Goal: Transaction & Acquisition: Purchase product/service

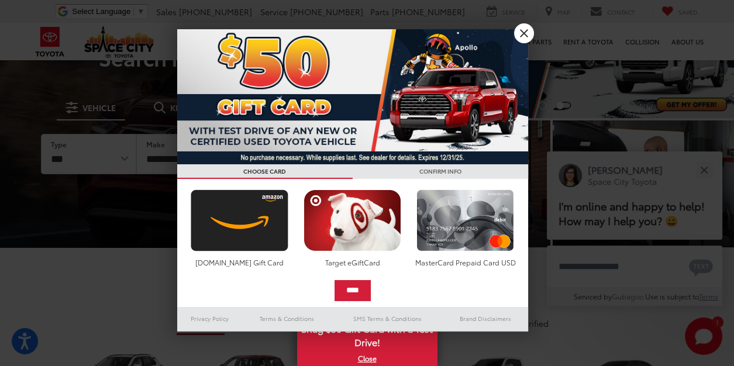
scroll to position [58, 0]
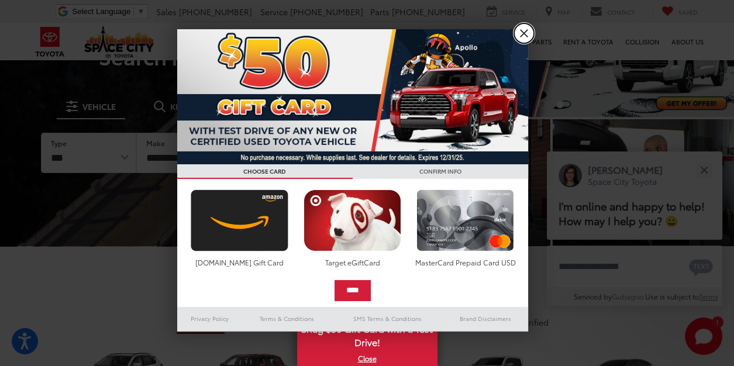
click at [527, 38] on link "X" at bounding box center [524, 33] width 20 height 20
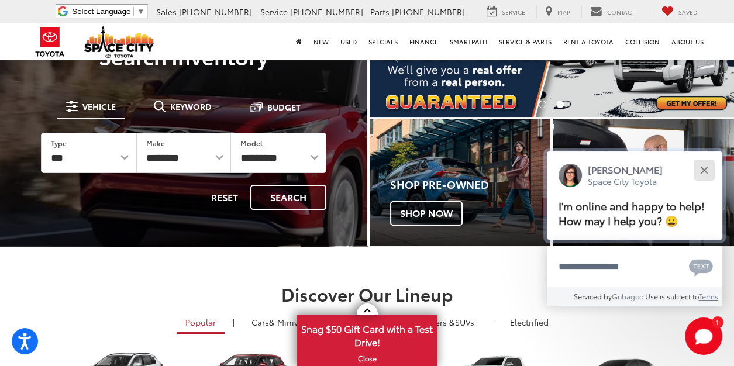
click at [703, 170] on div "Close" at bounding box center [704, 170] width 8 height 8
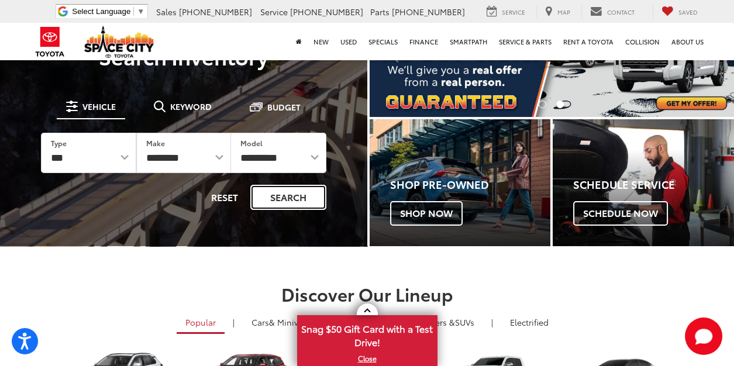
click at [293, 204] on button "Search" at bounding box center [288, 197] width 76 height 25
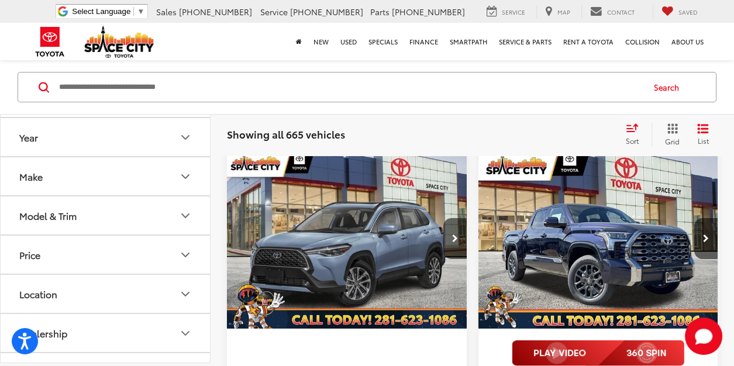
scroll to position [90, 0]
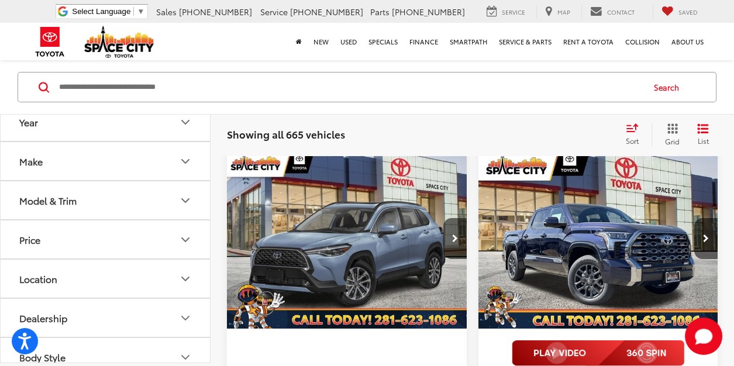
click at [184, 238] on icon "Price" at bounding box center [185, 240] width 14 height 14
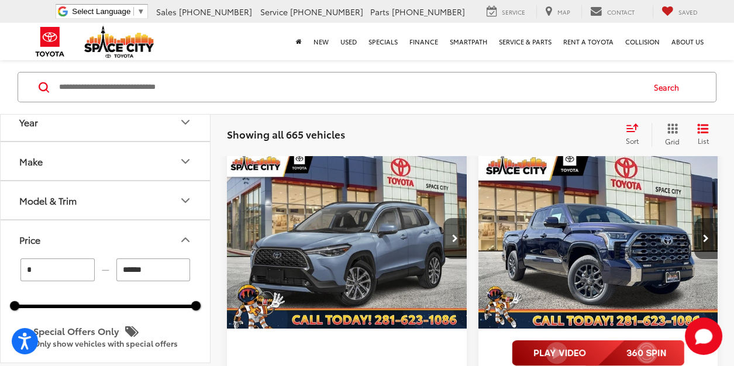
drag, startPoint x: 195, startPoint y: 308, endPoint x: 139, endPoint y: 307, distance: 56.1
click at [139, 307] on div "* — ****** 0 91000 Special Offers Only Only show vehicles with special offers" at bounding box center [105, 314] width 209 height 113
drag, startPoint x: 197, startPoint y: 304, endPoint x: 58, endPoint y: 299, distance: 139.2
click at [58, 301] on div "21100" at bounding box center [56, 305] width 9 height 9
type input "******"
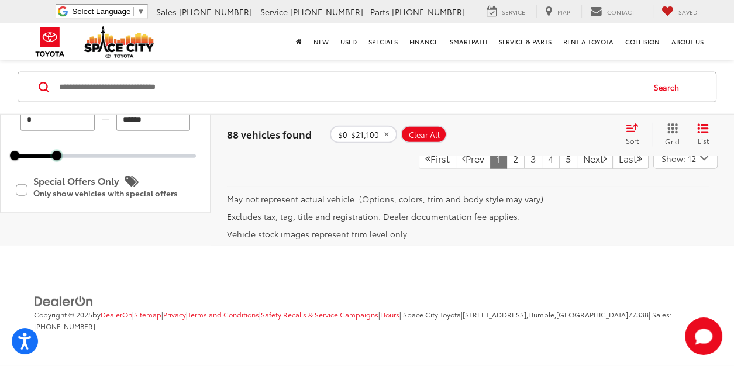
scroll to position [4439, 0]
click at [506, 164] on link "2" at bounding box center [515, 158] width 18 height 21
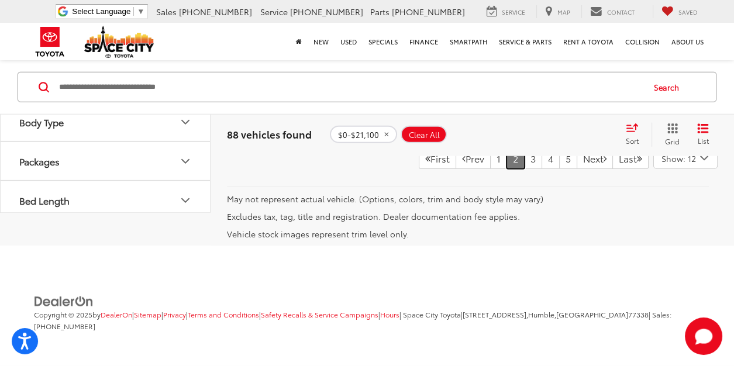
scroll to position [4313, 0]
click at [524, 169] on link "3" at bounding box center [533, 158] width 18 height 21
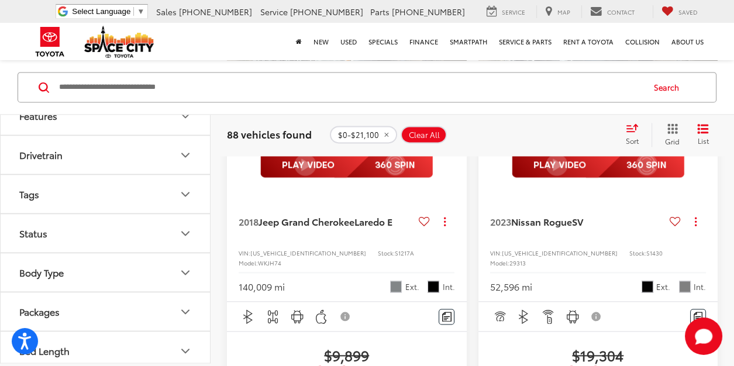
scroll to position [2336, 0]
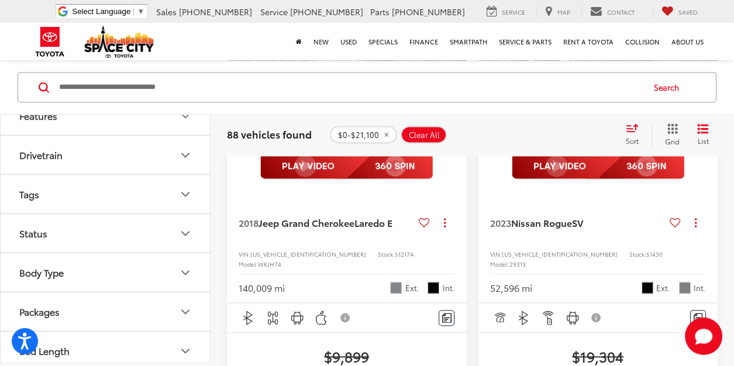
click at [576, 142] on img "2023 Nissan Rogue SV 0" at bounding box center [598, 51] width 241 height 181
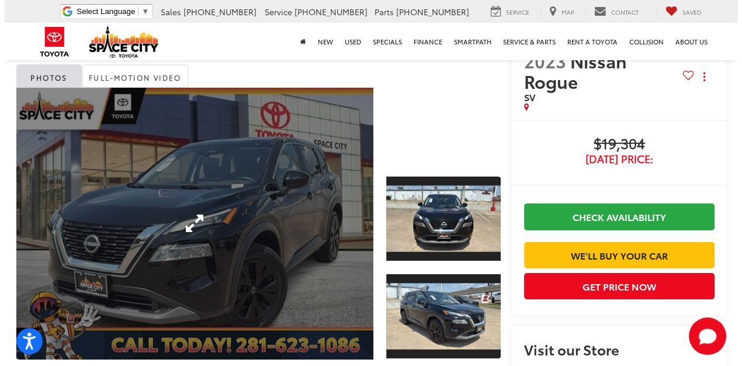
scroll to position [39, 0]
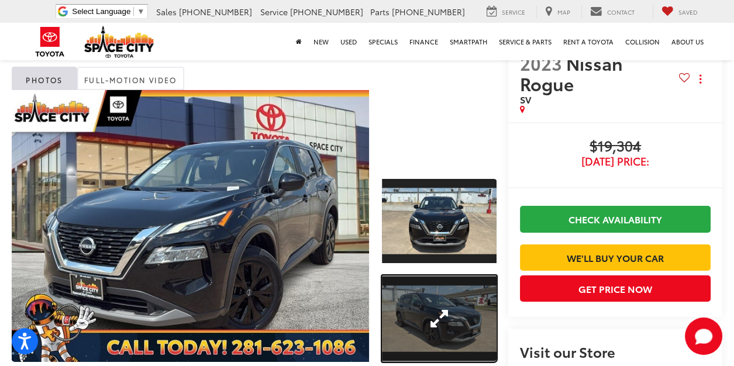
click at [397, 292] on link "Expand Photo 2" at bounding box center [439, 318] width 115 height 87
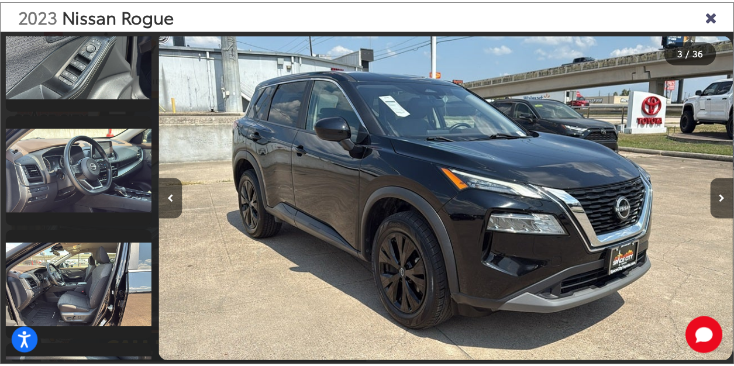
scroll to position [1085, 0]
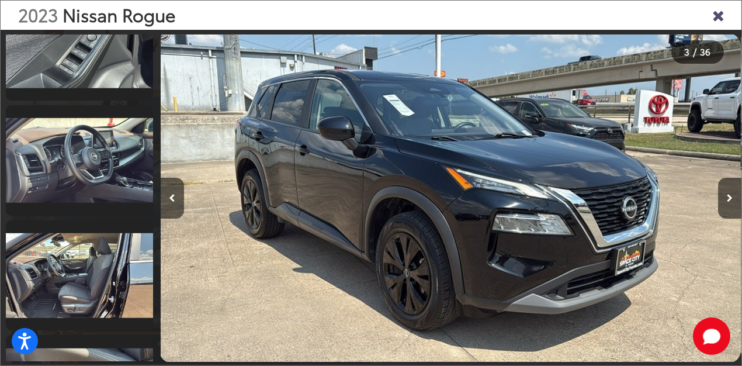
click at [719, 20] on icon "Close gallery" at bounding box center [719, 14] width 12 height 15
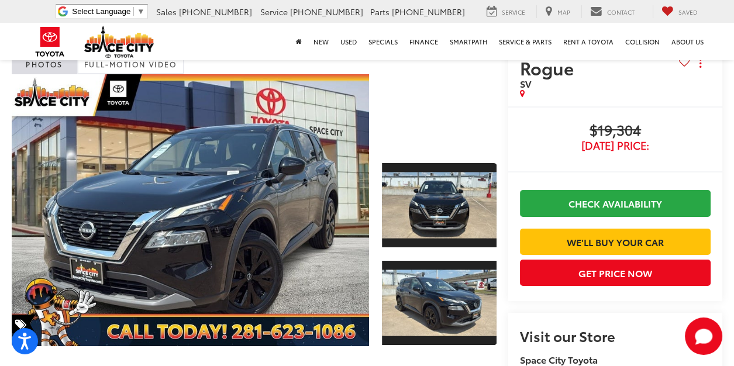
scroll to position [56, 0]
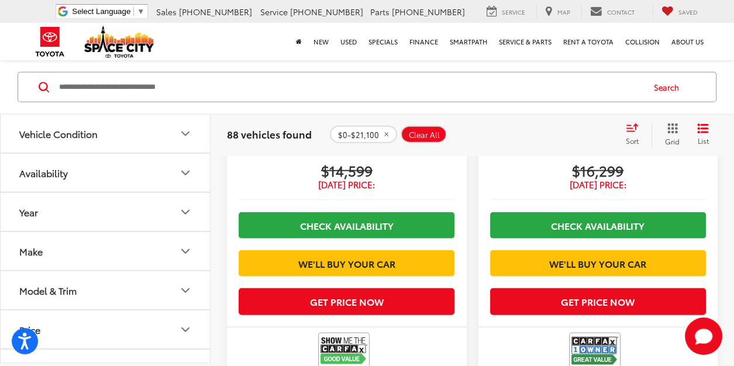
scroll to position [3781, 0]
click at [250, 133] on span "88 vehicles found" at bounding box center [269, 134] width 85 height 14
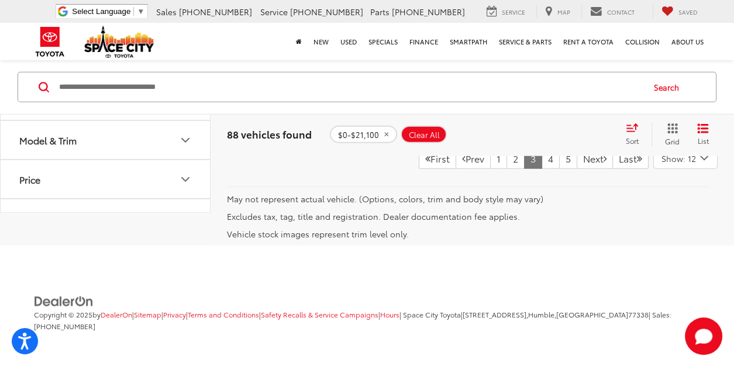
scroll to position [4255, 0]
click at [541, 169] on link "4" at bounding box center [550, 158] width 18 height 21
click at [541, 168] on link "5" at bounding box center [550, 157] width 18 height 21
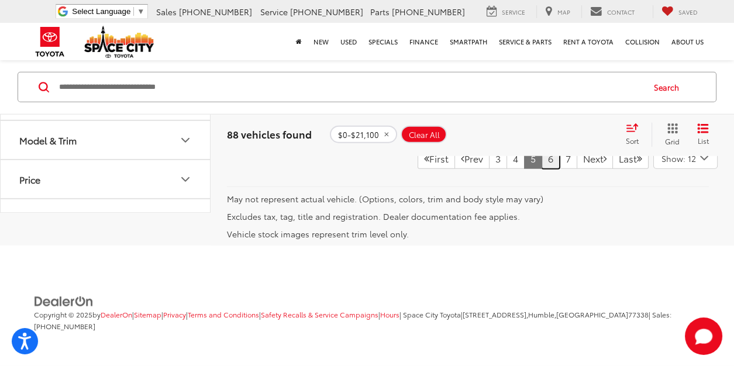
click at [541, 169] on link "6" at bounding box center [550, 158] width 18 height 21
click at [541, 162] on link "7" at bounding box center [550, 158] width 18 height 21
click at [559, 169] on link "8" at bounding box center [568, 158] width 18 height 21
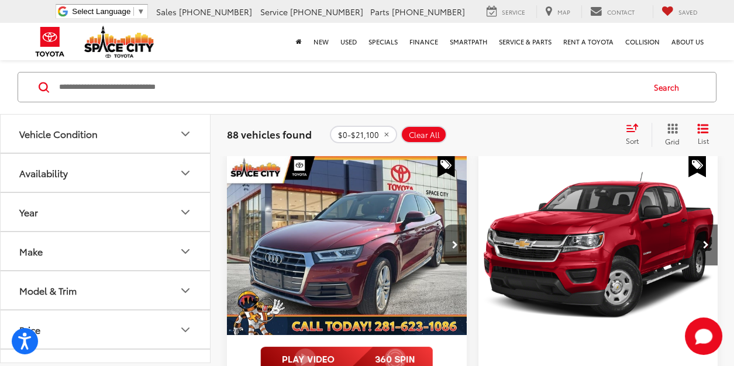
scroll to position [164, 0]
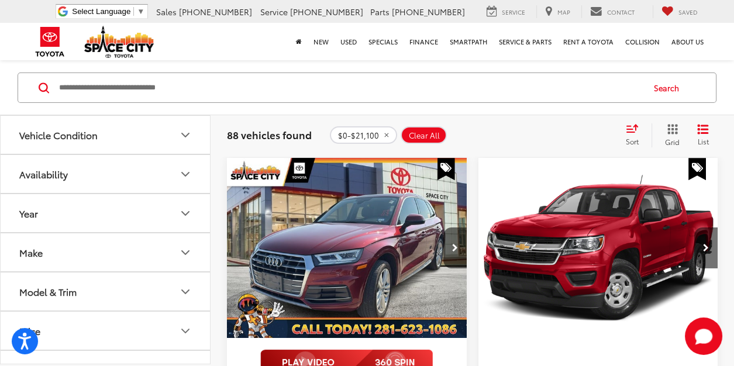
click at [559, 241] on img "2020 Chevrolet Colorado LT 0" at bounding box center [598, 248] width 241 height 181
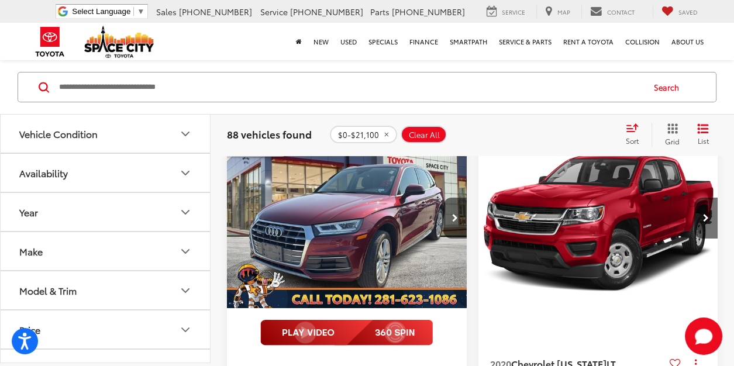
scroll to position [197, 0]
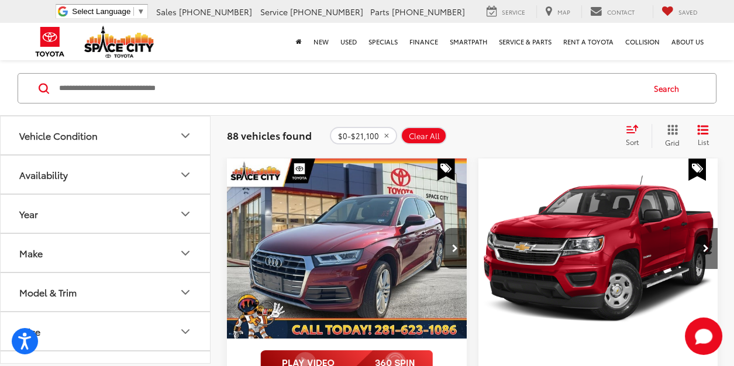
scroll to position [162, 0]
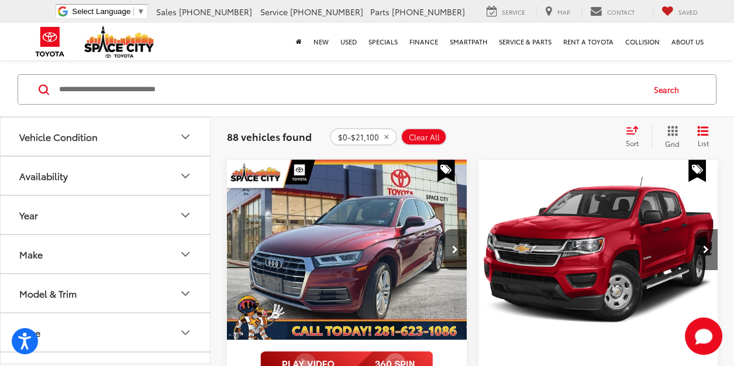
click at [317, 253] on img "2018 Audi Q5 2.0T Premium Plus quattro 0" at bounding box center [346, 250] width 241 height 181
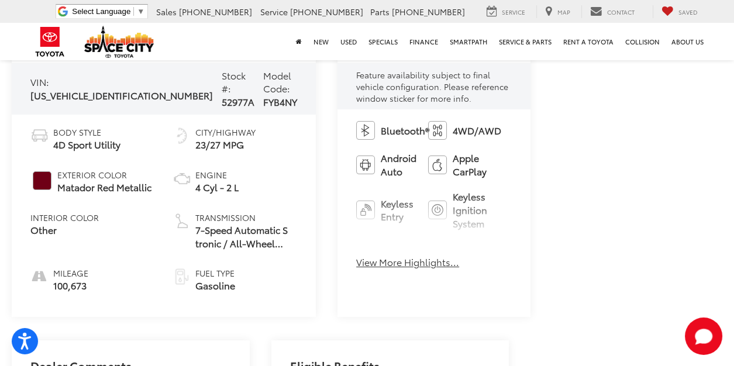
scroll to position [457, 0]
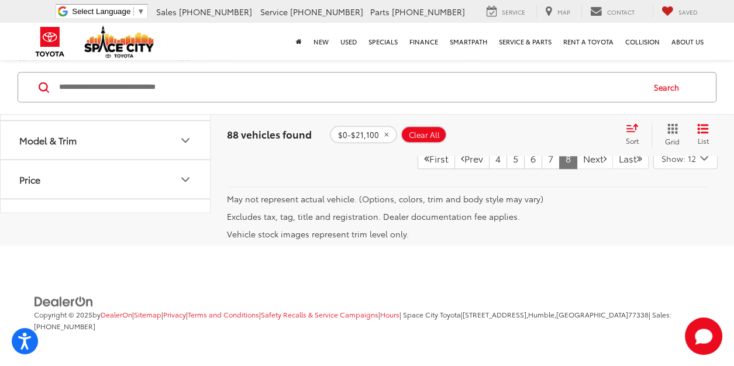
scroll to position [1511, 0]
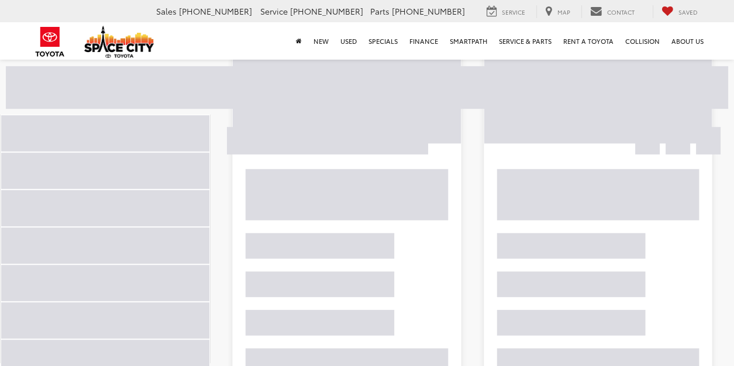
scroll to position [479, 0]
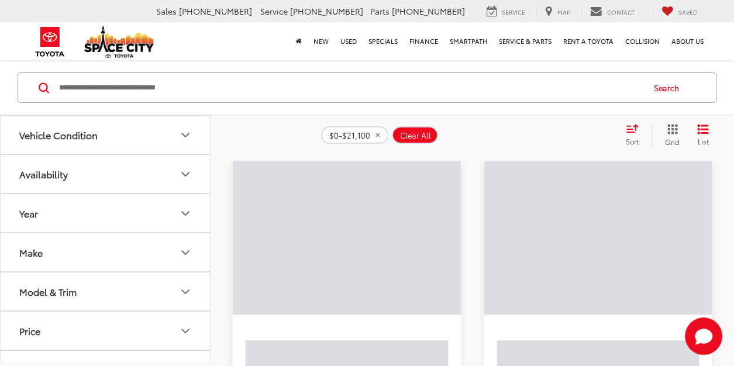
scroll to position [163, 0]
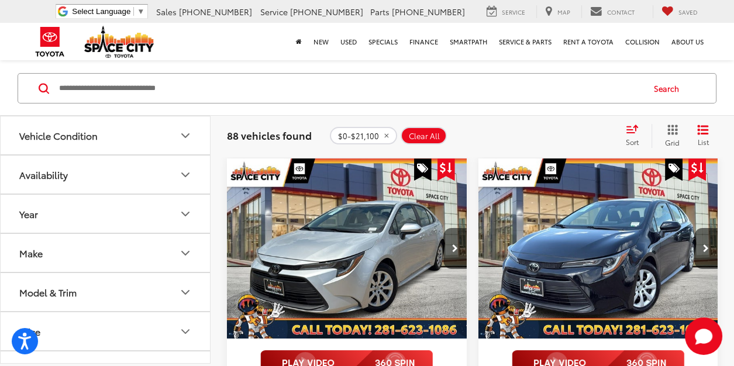
scroll to position [162, 0]
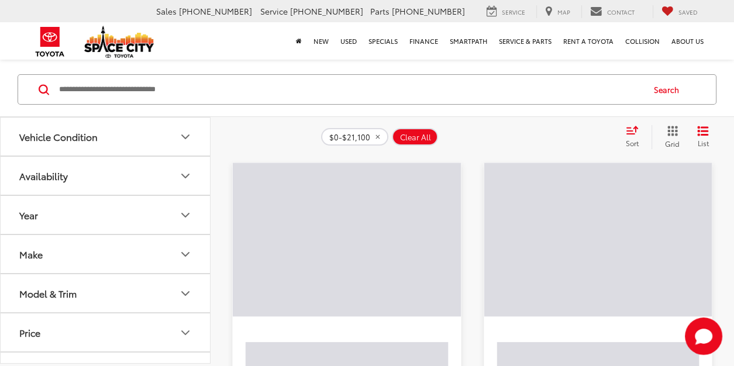
scroll to position [161, 0]
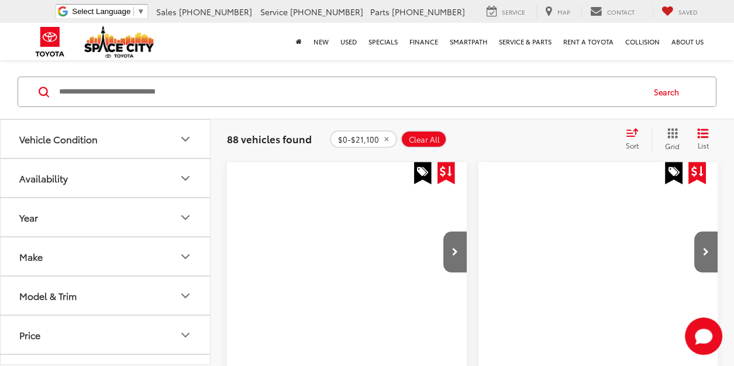
scroll to position [161, 0]
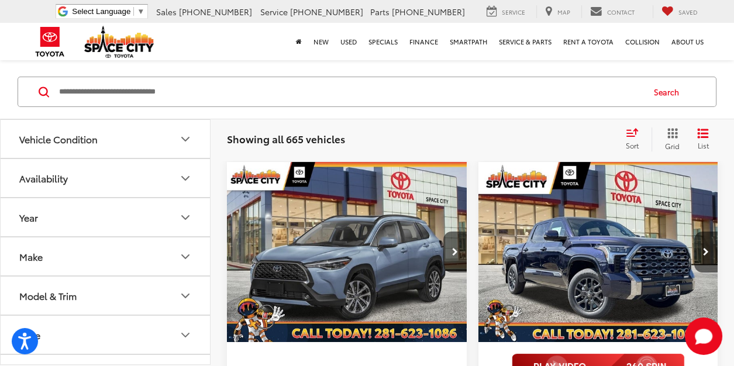
scroll to position [161, 0]
